Goal: Task Accomplishment & Management: Use online tool/utility

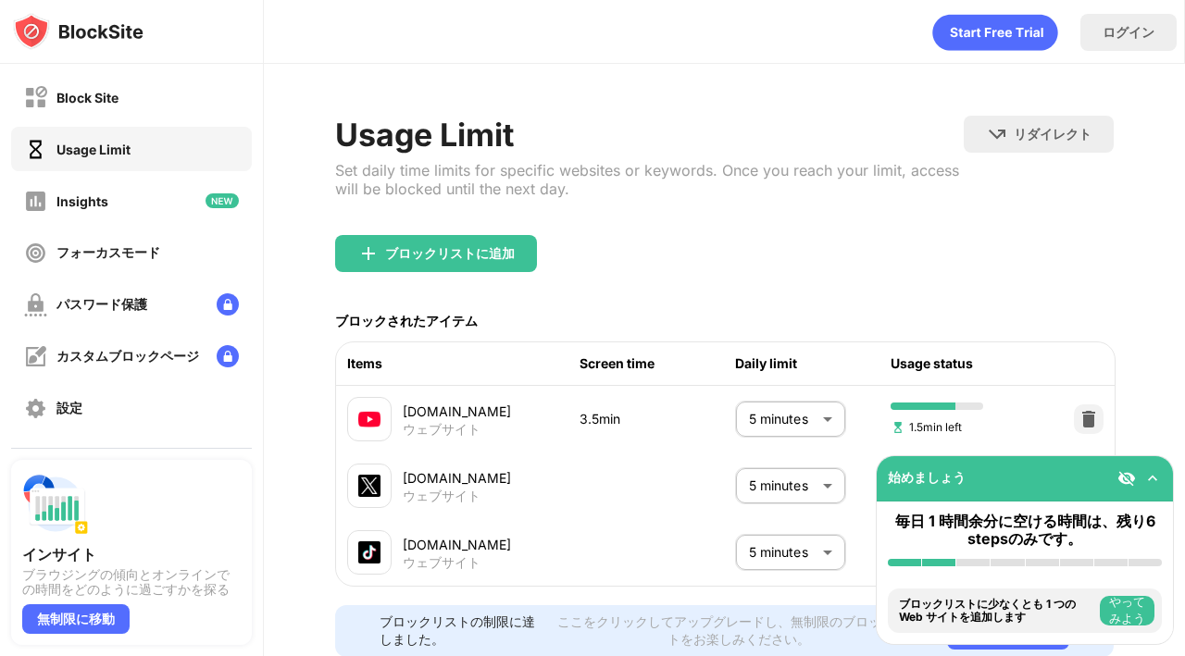
click at [802, 421] on body "Block Site Usage Limit Insights フォーカスモード パスワード保護 カスタムブロックページ 設定 情報 ブロッキング 他のデバイ…" at bounding box center [592, 328] width 1185 height 656
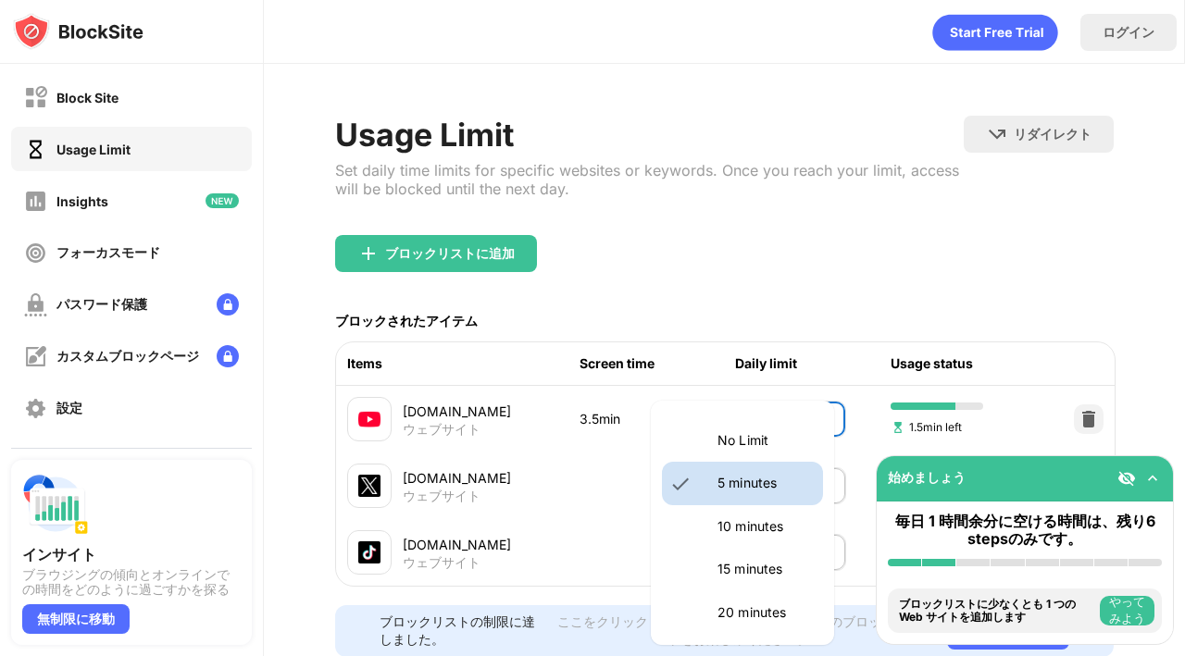
click at [748, 529] on p "10 minutes" at bounding box center [764, 527] width 94 height 20
type input "**"
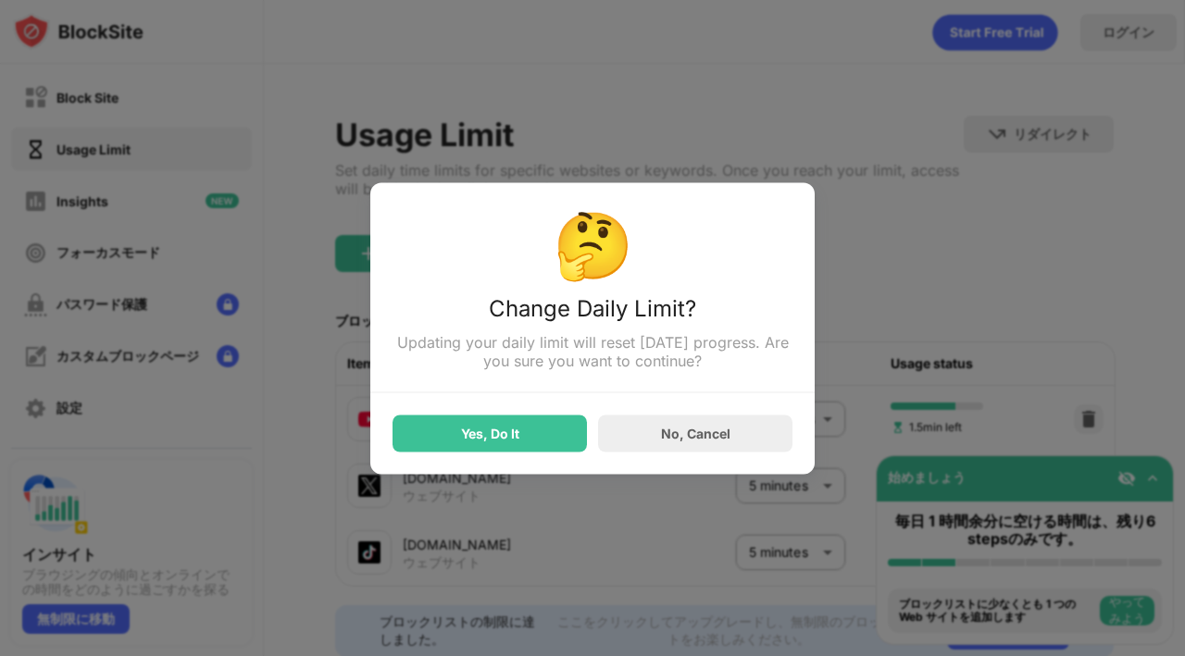
click at [562, 430] on div "Yes, Do It" at bounding box center [489, 433] width 194 height 37
